Goal: Use online tool/utility: Utilize a website feature to perform a specific function

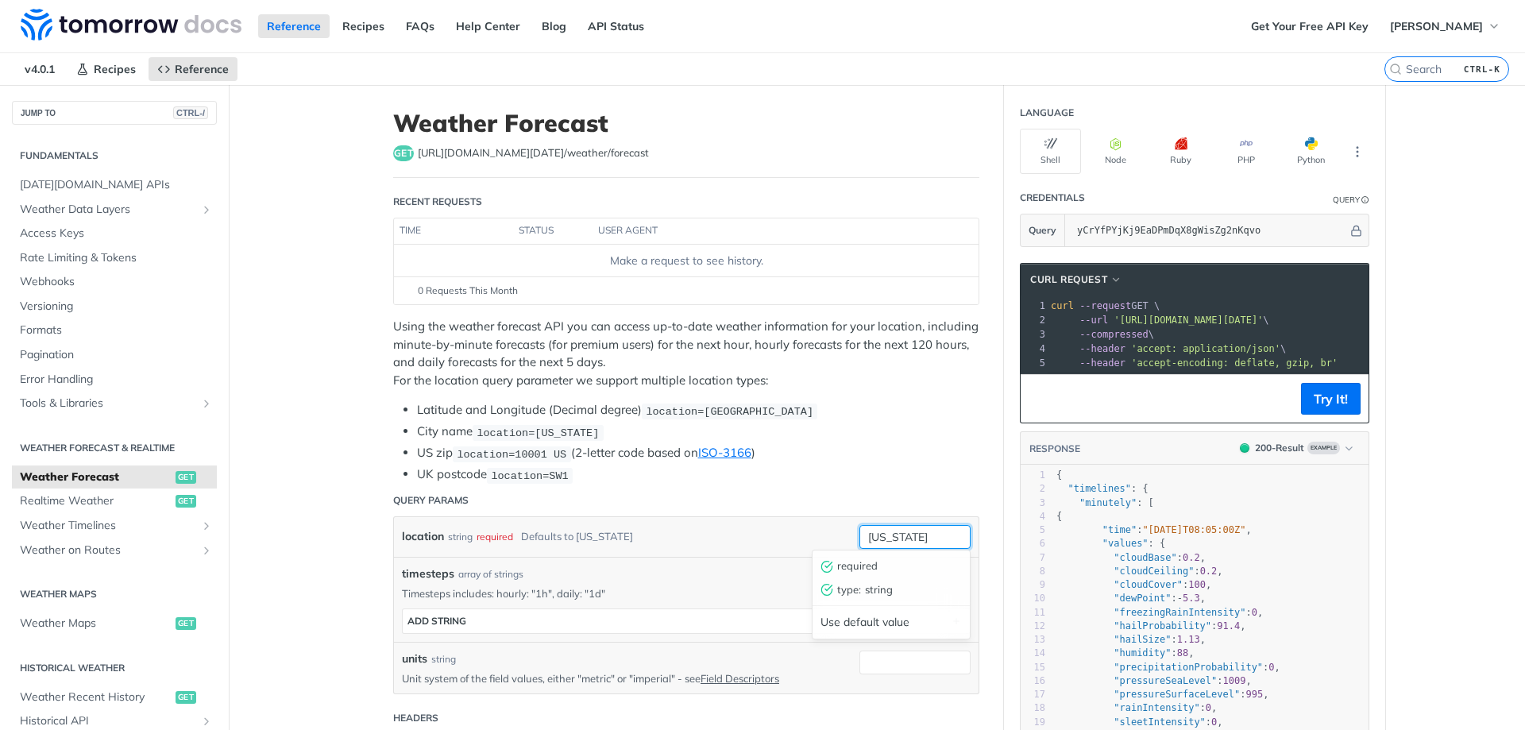
drag, startPoint x: 920, startPoint y: 540, endPoint x: 793, endPoint y: 537, distance: 127.9
click at [793, 537] on div "location string required Defaults to [US_STATE] [US_STATE] required type : stri…" at bounding box center [686, 537] width 569 height 24
type input "[PERSON_NAME]"
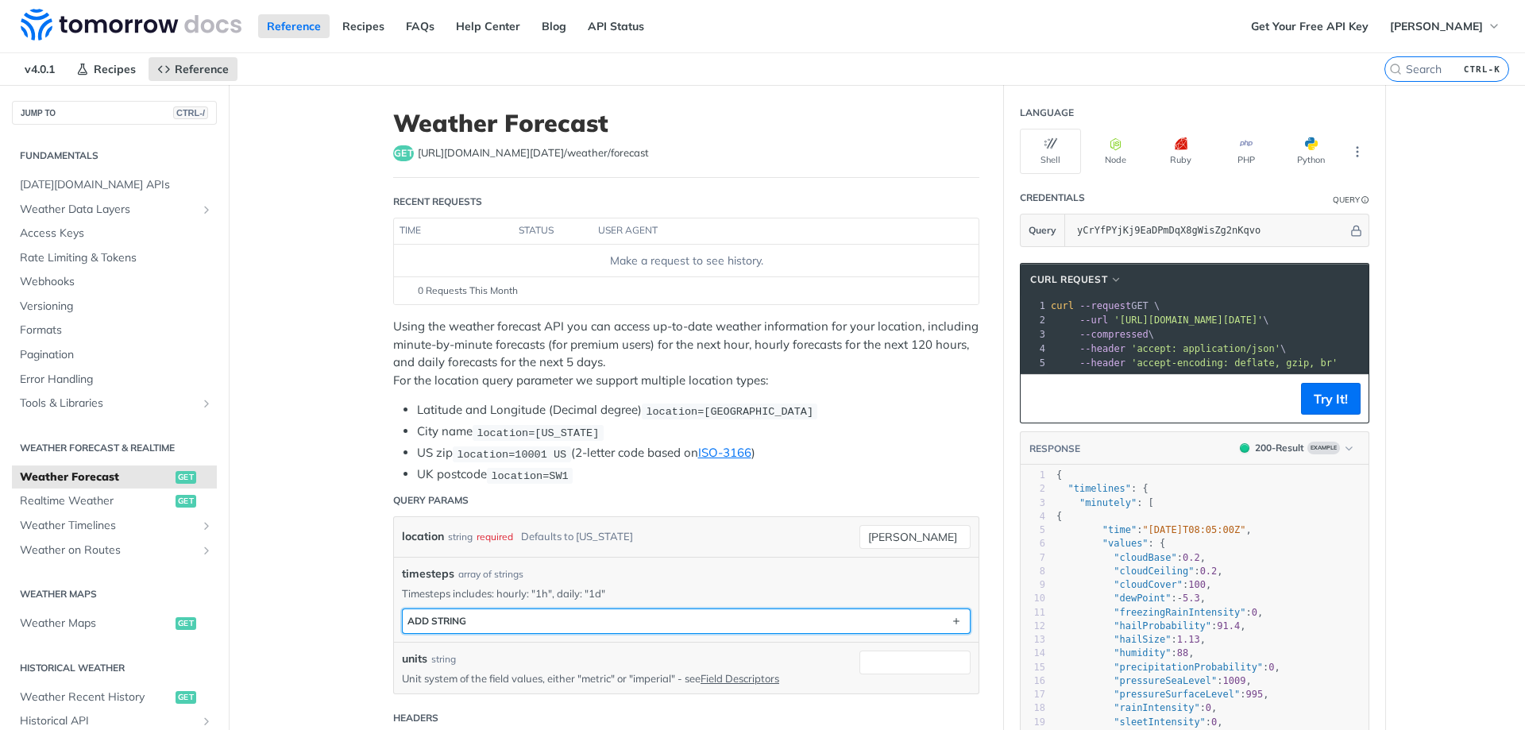
click at [511, 626] on button "ADD string" at bounding box center [686, 621] width 567 height 24
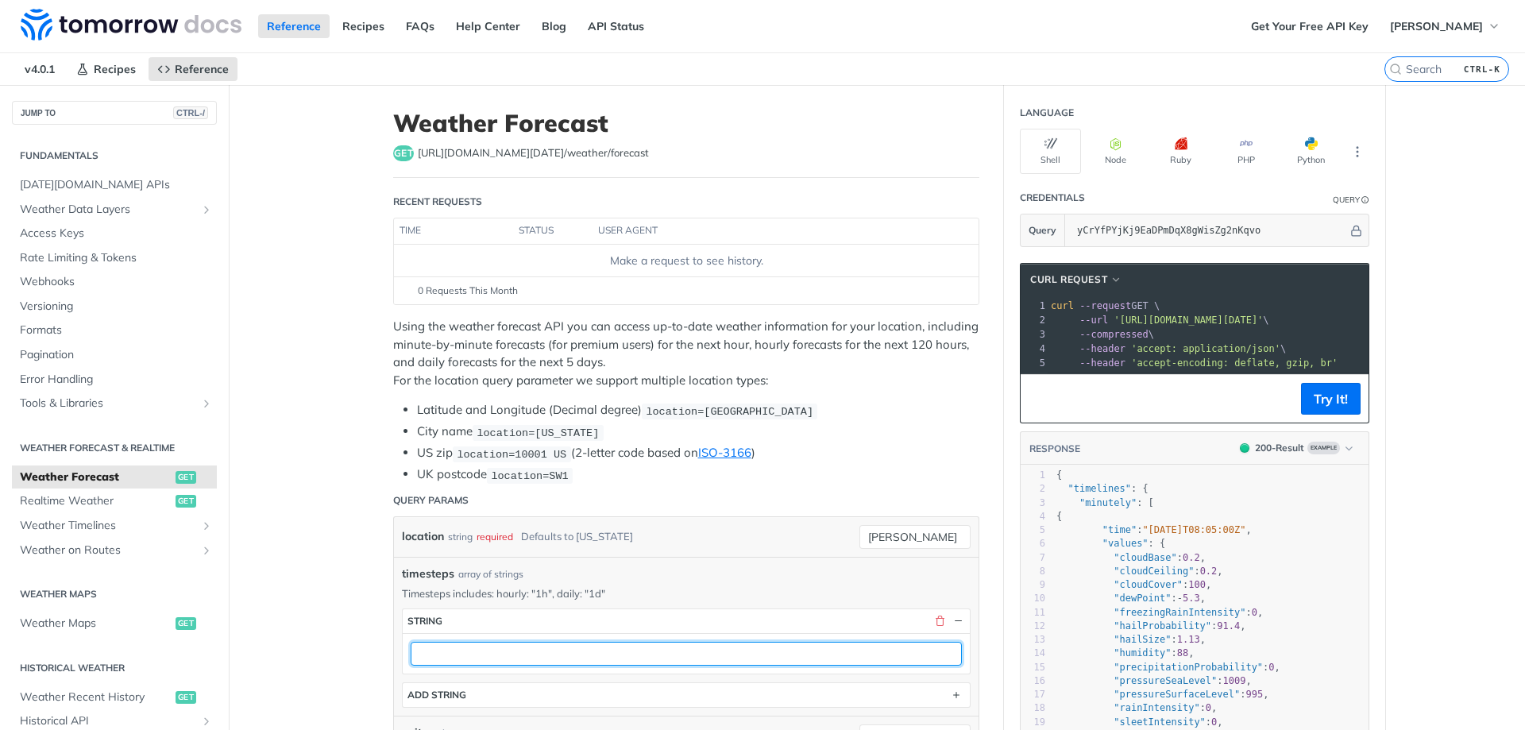
click at [459, 653] on input "text" at bounding box center [686, 654] width 551 height 24
type input "daily"
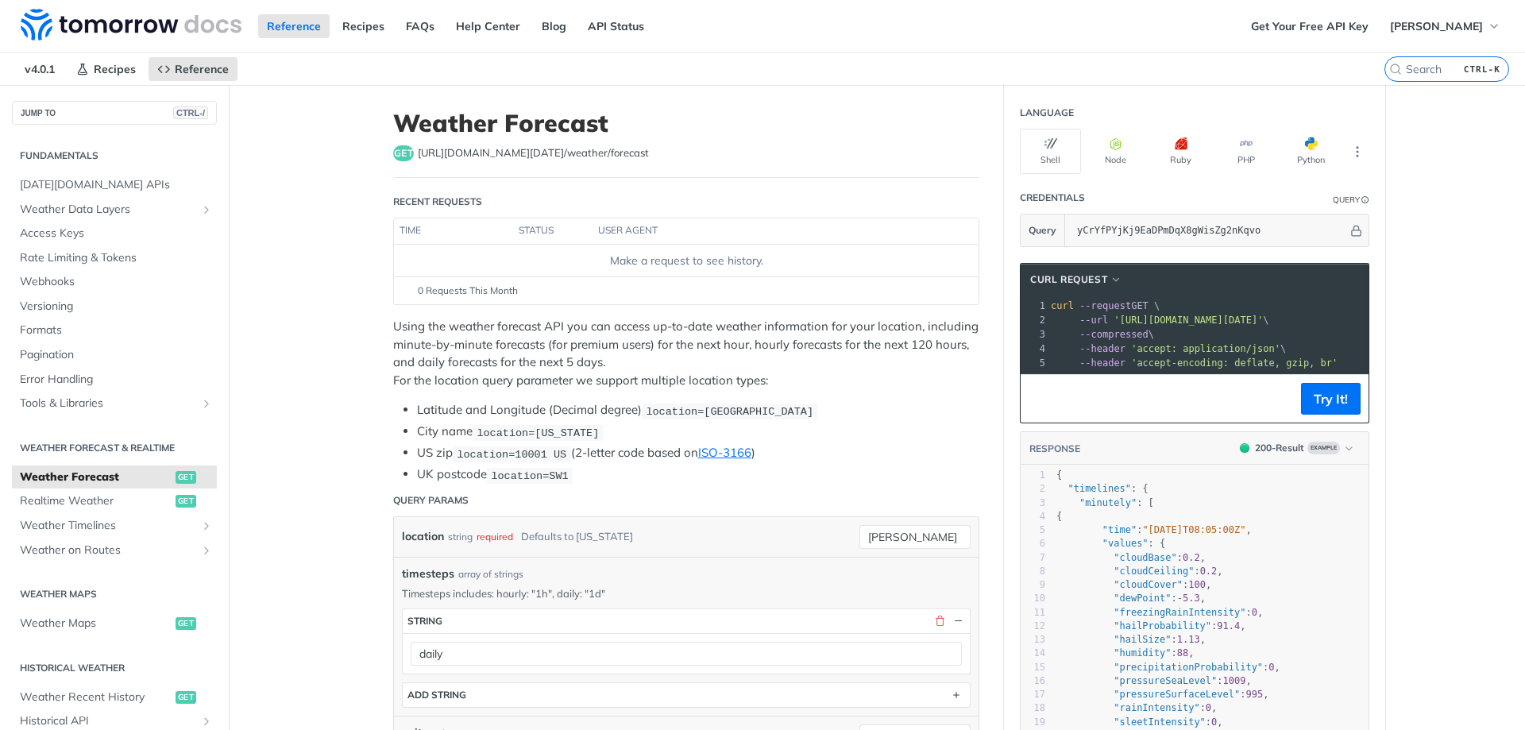
click at [1304, 409] on button "Try It!" at bounding box center [1331, 399] width 60 height 32
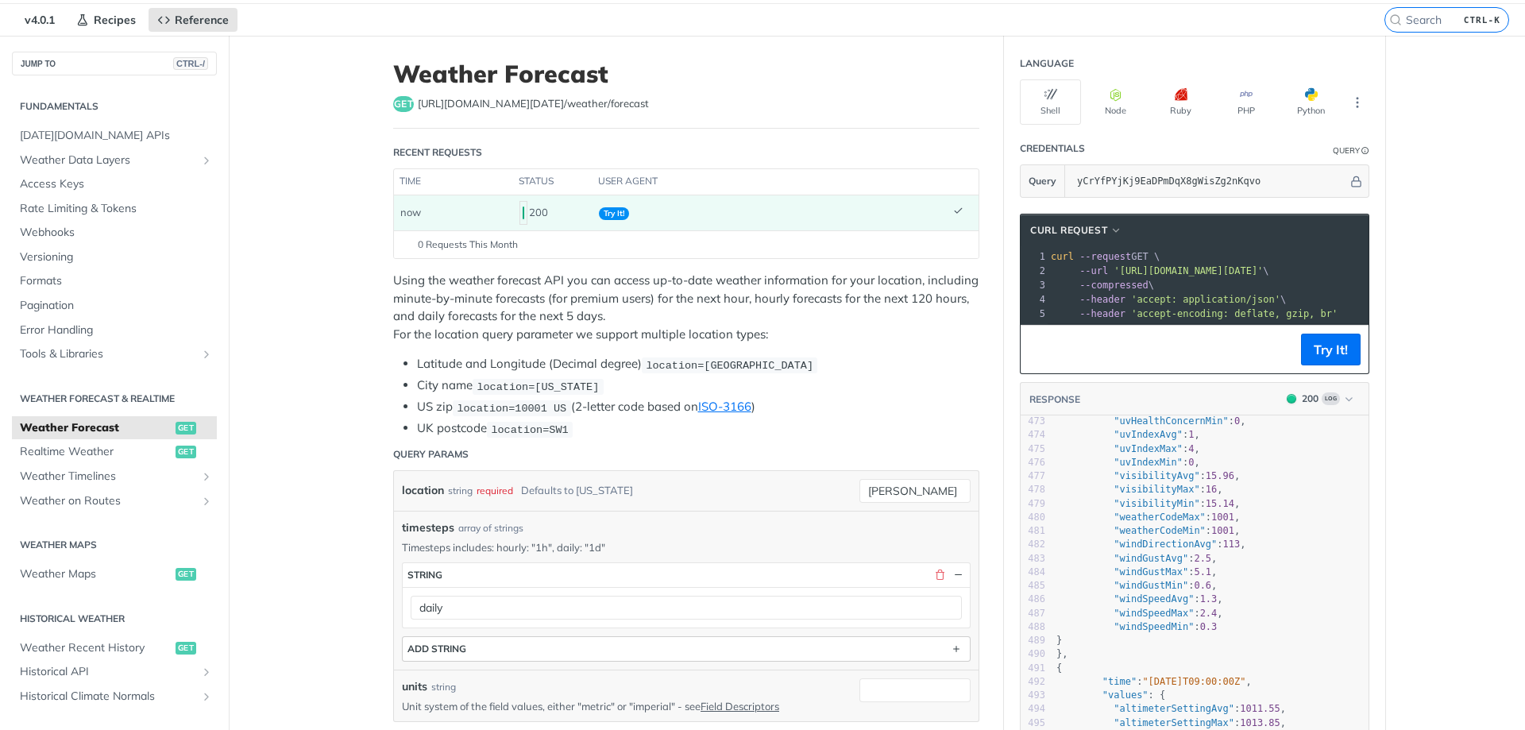
drag, startPoint x: 652, startPoint y: 484, endPoint x: 654, endPoint y: 453, distance: 31.9
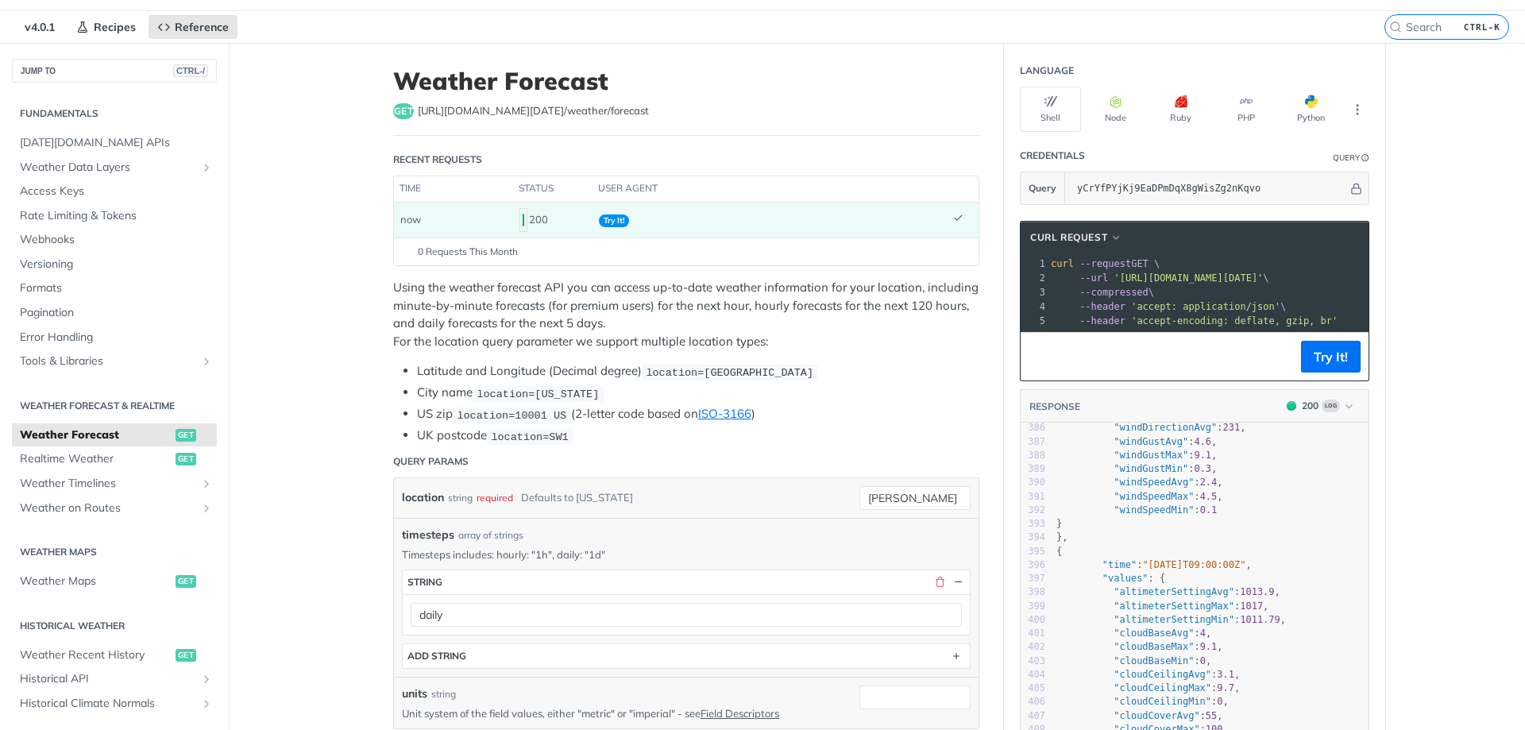
click at [575, 395] on code "location=[US_STATE]" at bounding box center [538, 394] width 131 height 16
drag, startPoint x: 1105, startPoint y: 276, endPoint x: 1344, endPoint y: 280, distance: 239.1
click at [904, 280] on span "'[URL][DOMAIN_NAME][DATE]'" at bounding box center [828, 277] width 149 height 11
copy span "[URL][DOMAIN_NAME][DATE]"
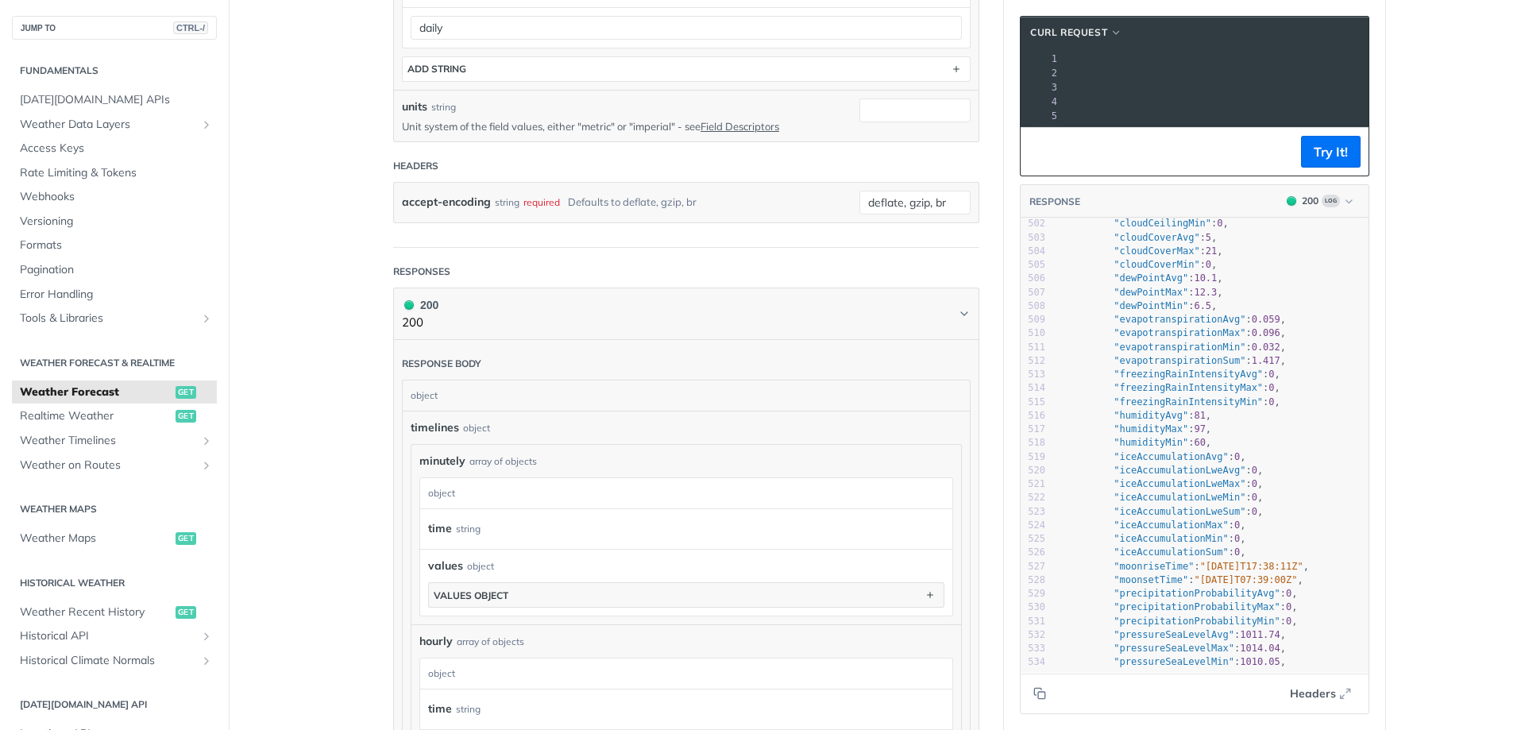
scroll to position [1074, 0]
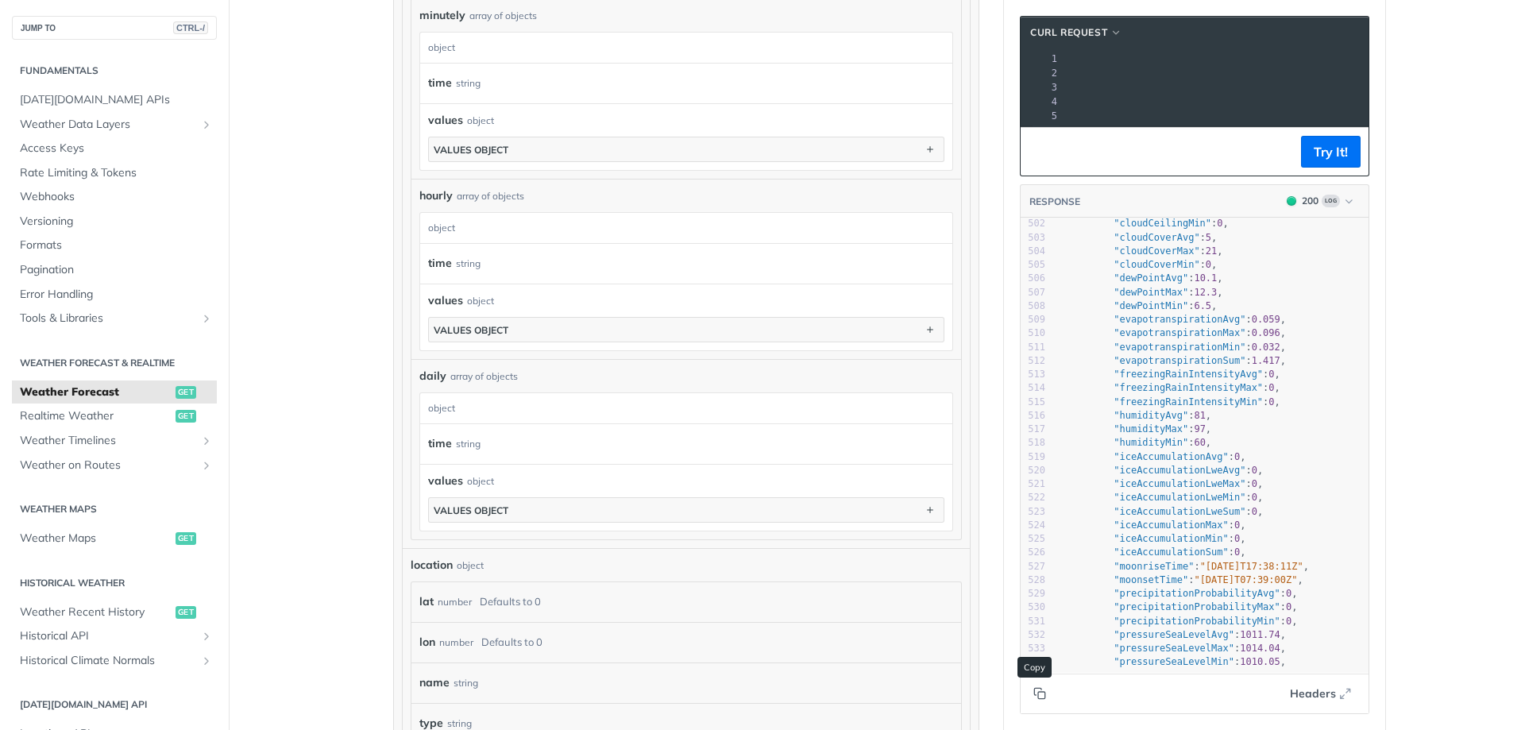
click at [1038, 699] on icon "Copy to clipboard" at bounding box center [1041, 695] width 7 height 7
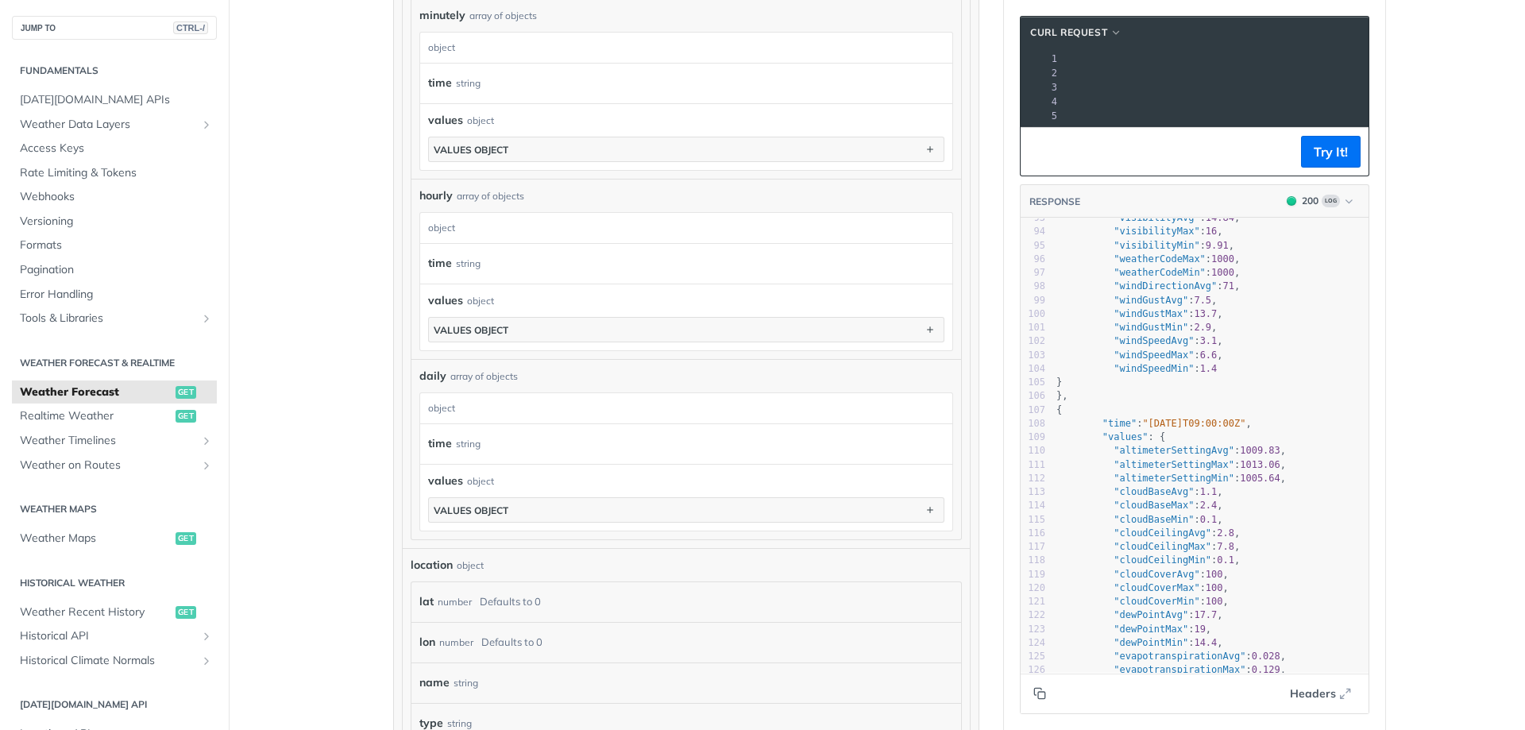
scroll to position [1454, 0]
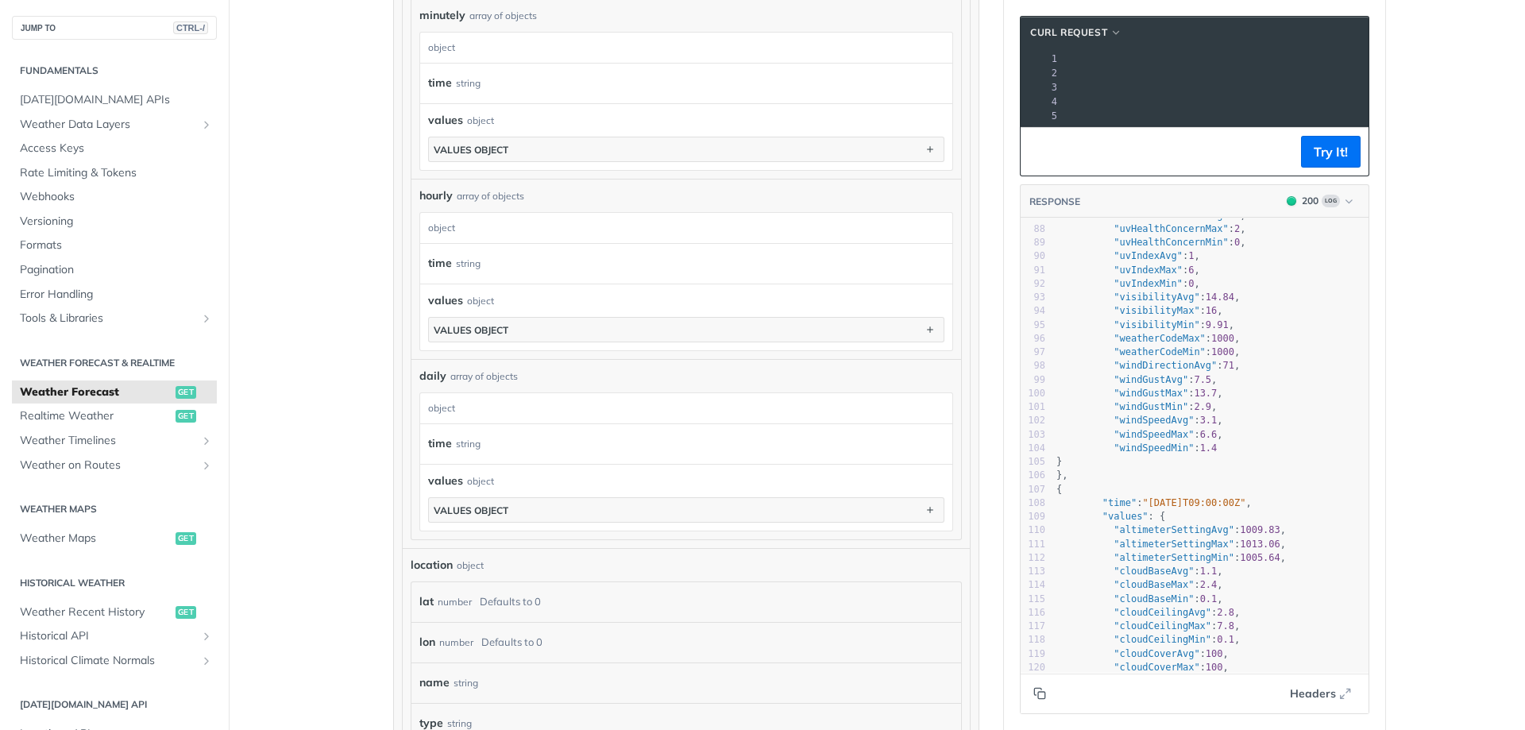
click at [1158, 344] on span ""weatherCodeMax"" at bounding box center [1159, 338] width 92 height 11
click at [1156, 344] on span ""weatherCodeMax"" at bounding box center [1159, 338] width 92 height 11
type textarea "weatherCodeMax"
click at [1156, 344] on span ""weatherCodeMax"" at bounding box center [1159, 338] width 92 height 11
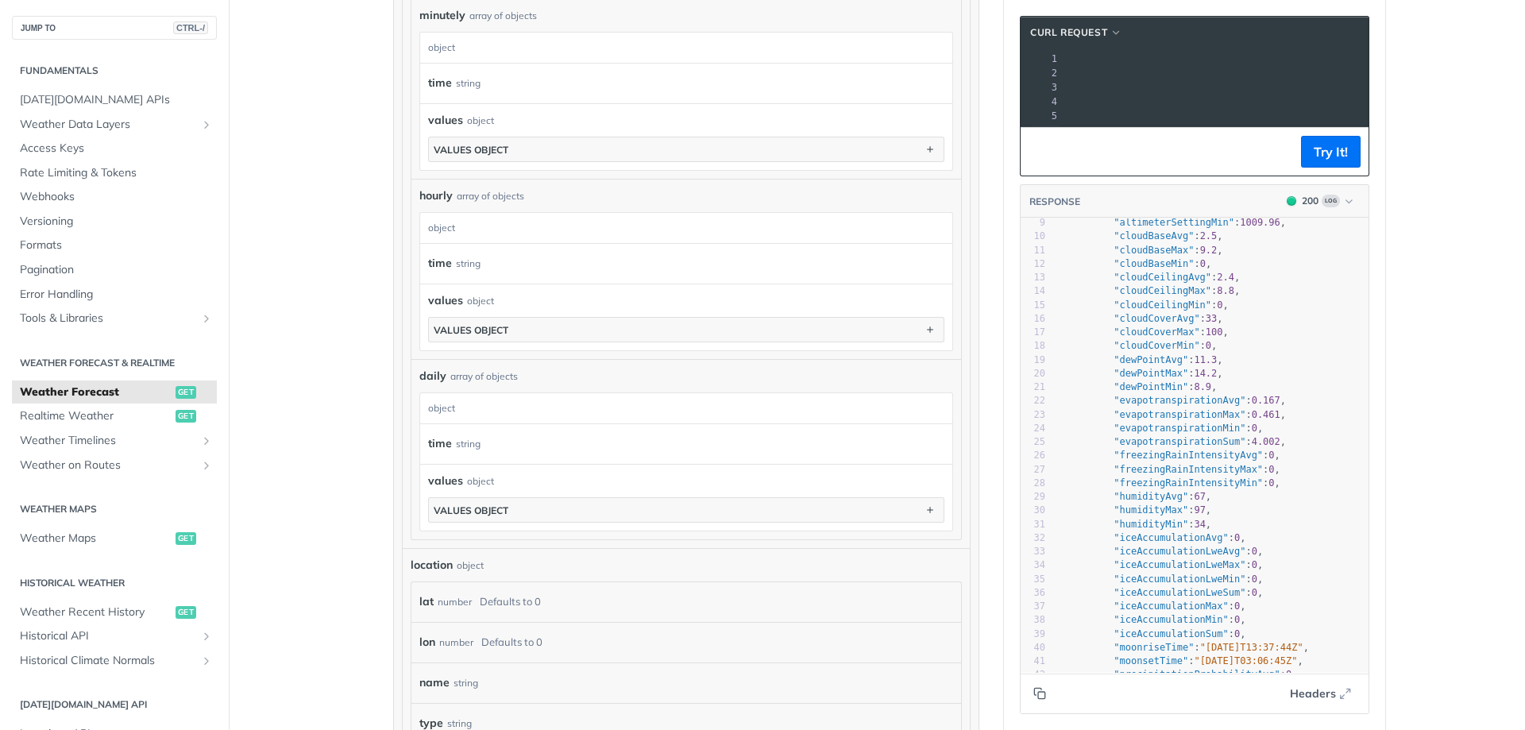
scroll to position [0, 0]
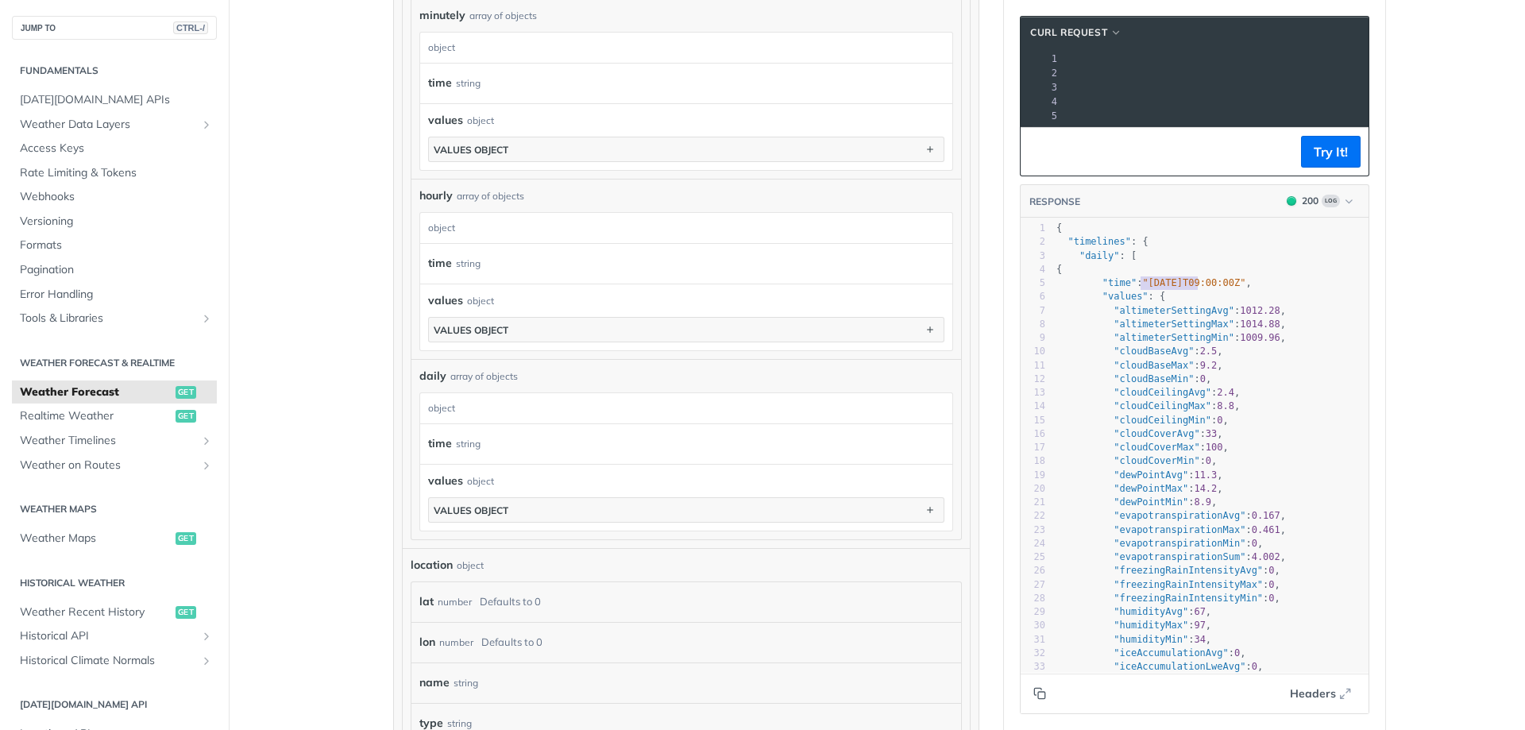
type textarea ""2025-08-29T09:0"
drag, startPoint x: 1142, startPoint y: 294, endPoint x: 1217, endPoint y: 294, distance: 74.7
click at [1217, 288] on span ""[DATE]T09:00:00Z"" at bounding box center [1193, 282] width 103 height 11
